Goal: Find specific page/section: Find specific page/section

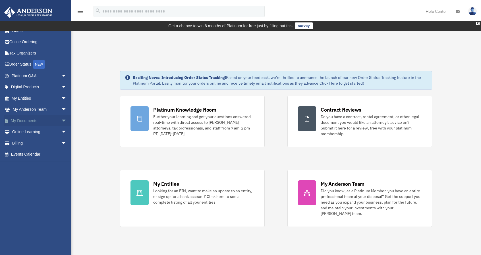
click at [62, 118] on span "arrow_drop_down" at bounding box center [66, 121] width 11 height 12
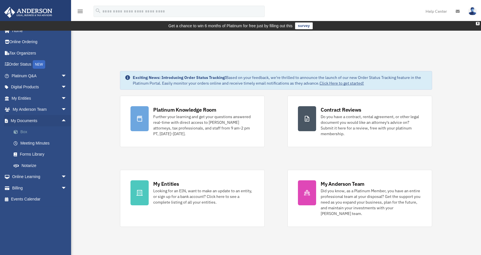
click at [26, 130] on link "Box" at bounding box center [41, 131] width 67 height 11
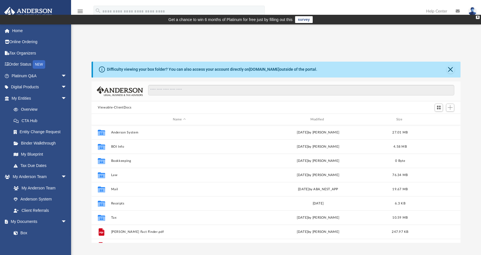
scroll to position [125, 364]
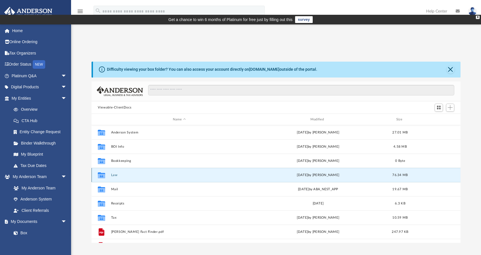
click at [112, 173] on button "Law" at bounding box center [179, 175] width 136 height 4
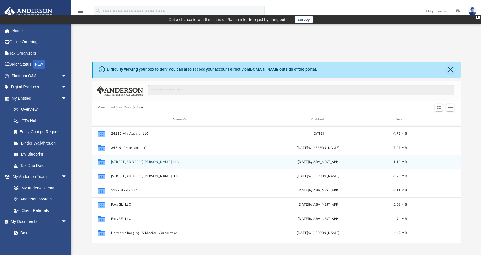
scroll to position [0, 0]
